Goal: Navigation & Orientation: Find specific page/section

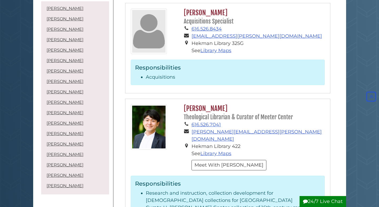
scroll to position [294, 0]
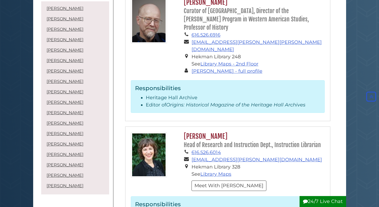
scroll to position [1042, 0]
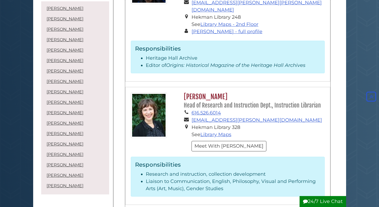
click at [251, 102] on small "Head of Research and Instruction Dept., Instruction Librarian" at bounding box center [252, 105] width 137 height 7
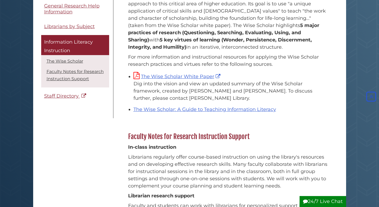
scroll to position [160, 0]
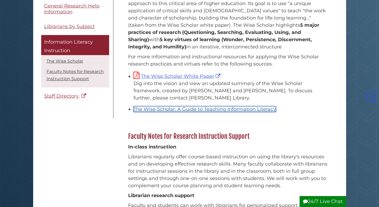
click at [164, 106] on link "The Wise Scholar: A Guide to Teaching Information Literacy" at bounding box center [204, 109] width 142 height 6
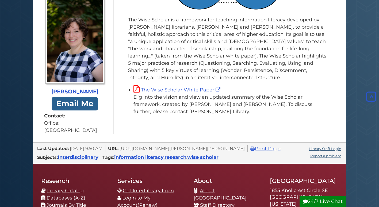
scroll to position [454, 0]
